Goal: Task Accomplishment & Management: Manage account settings

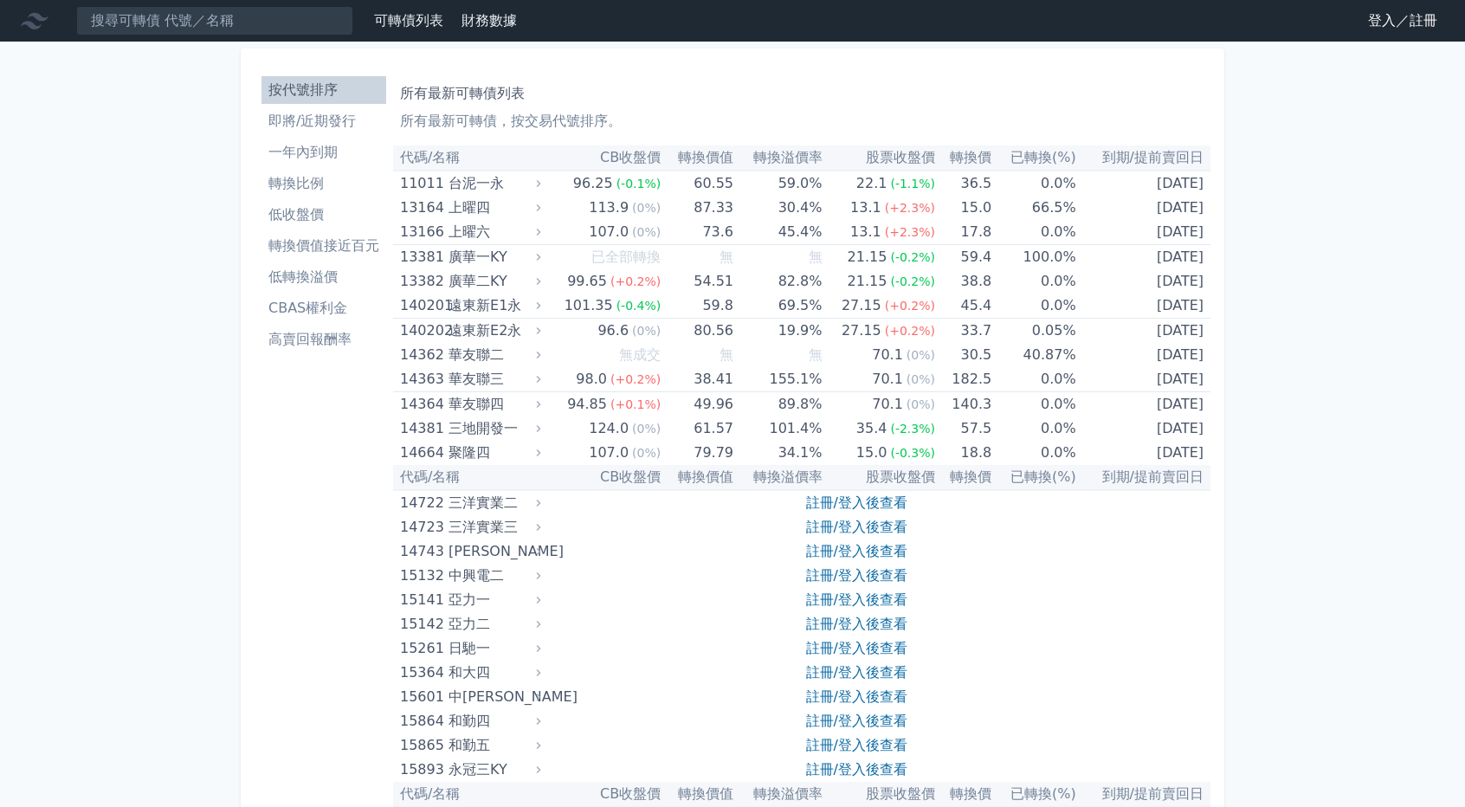
scroll to position [9090, 0]
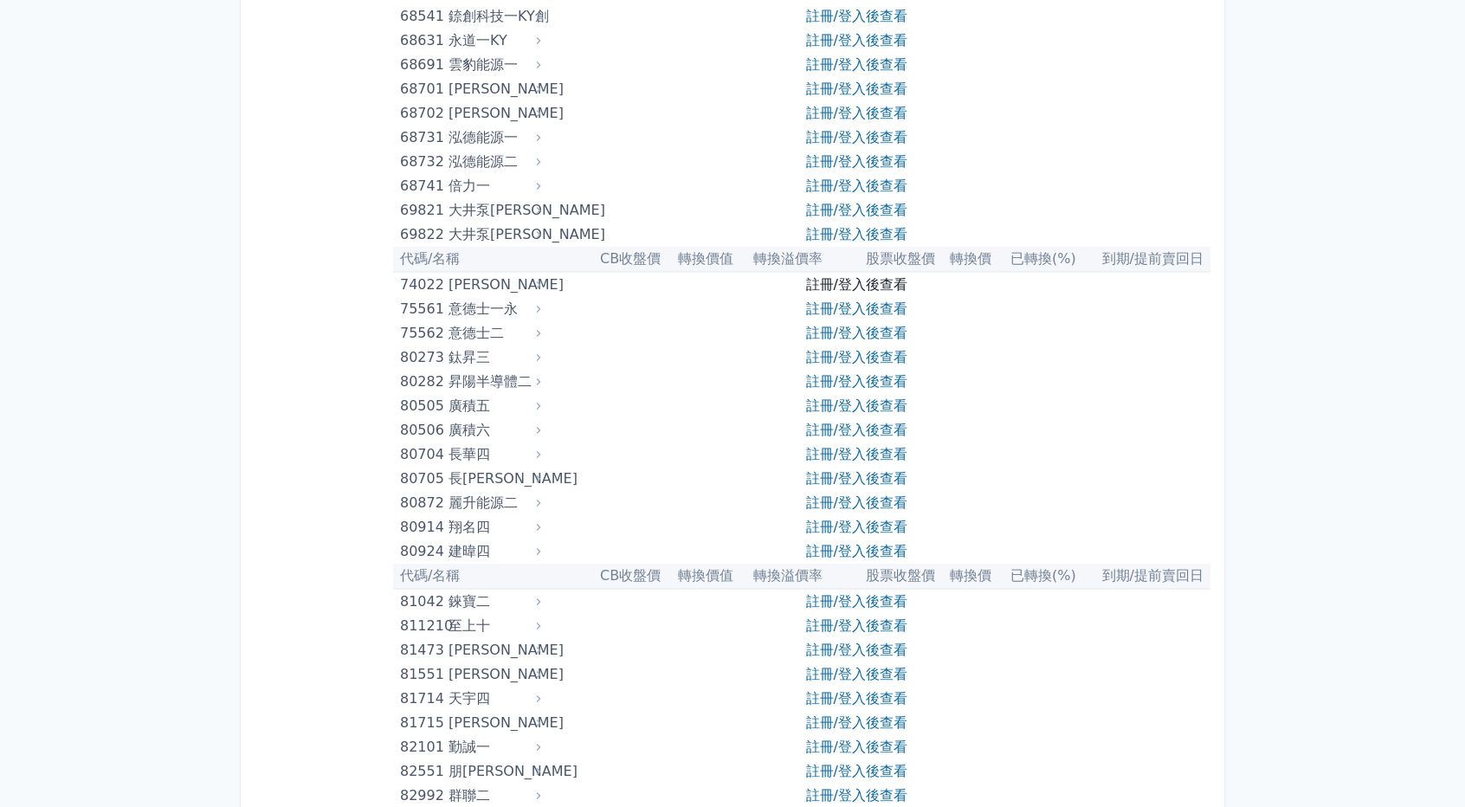
click at [857, 289] on link "註冊/登入後查看" at bounding box center [856, 284] width 101 height 16
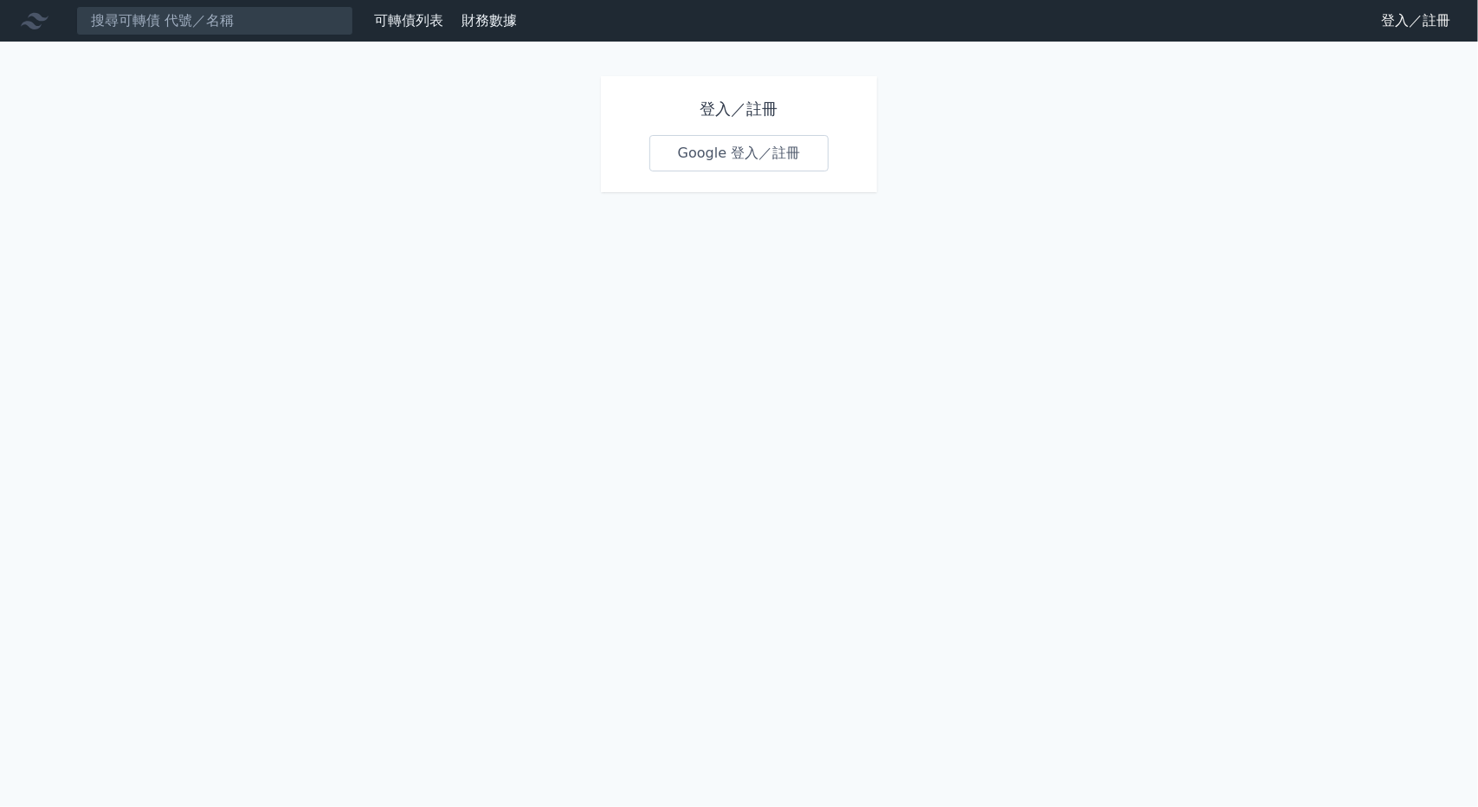
click at [729, 148] on link "Google 登入／註冊" at bounding box center [739, 153] width 180 height 36
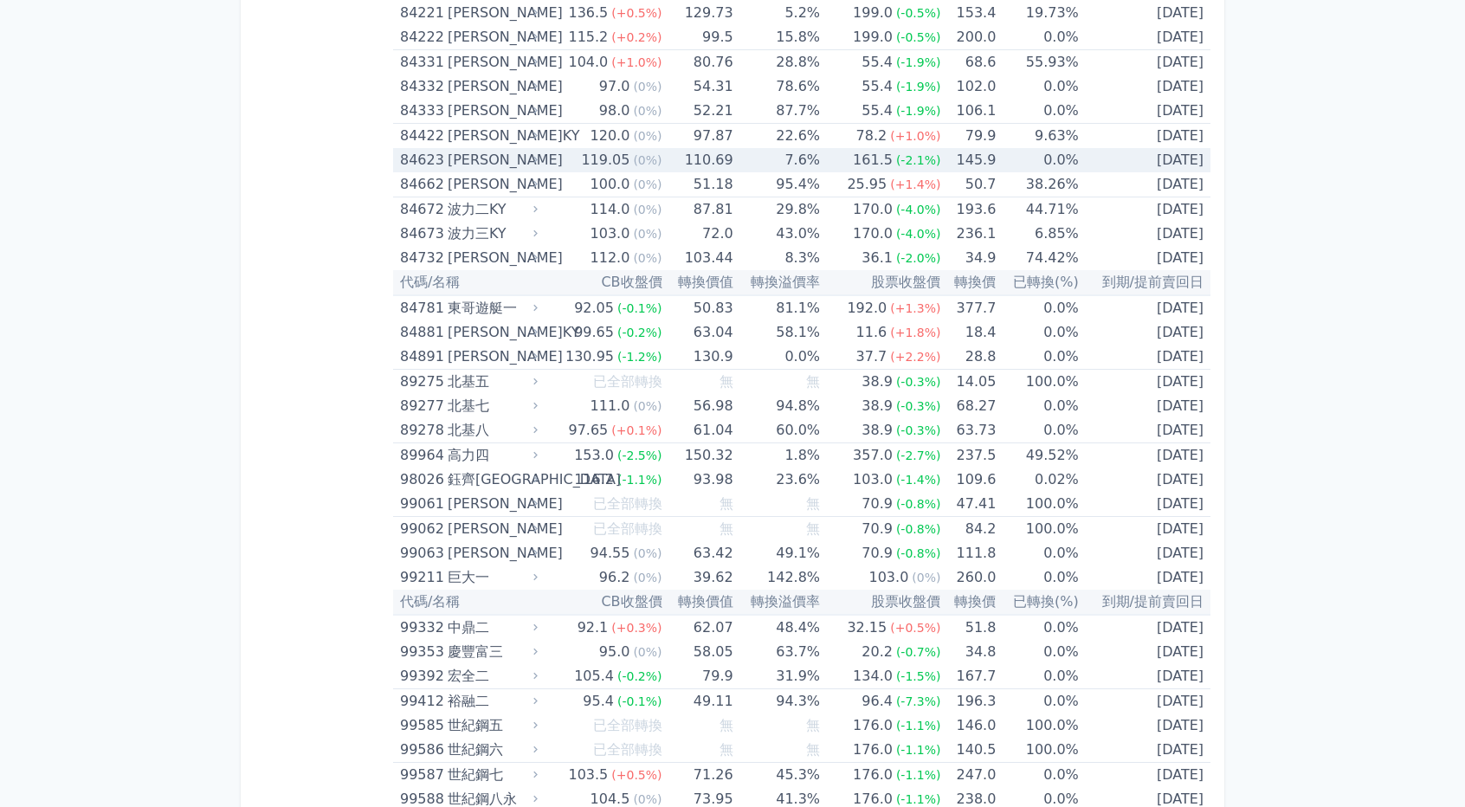
scroll to position [10101, 0]
